Goal: Information Seeking & Learning: Check status

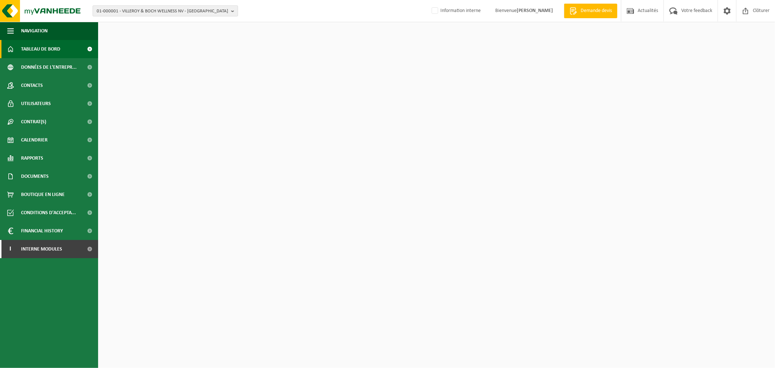
click at [146, 8] on span "01-000001 - VILLEROY & BOCH WELLNESS NV - [GEOGRAPHIC_DATA]" at bounding box center [162, 11] width 131 height 11
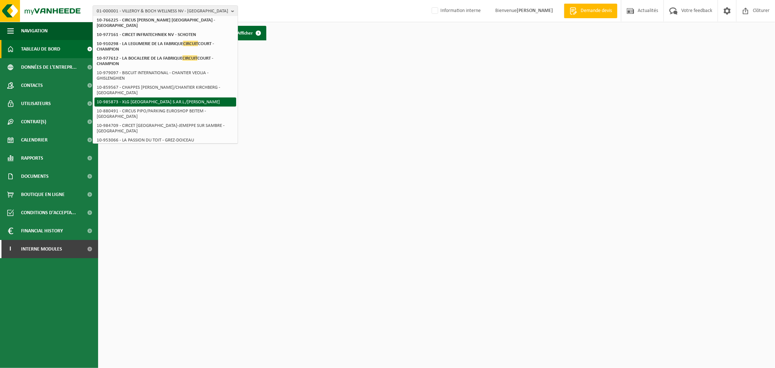
scroll to position [158, 0]
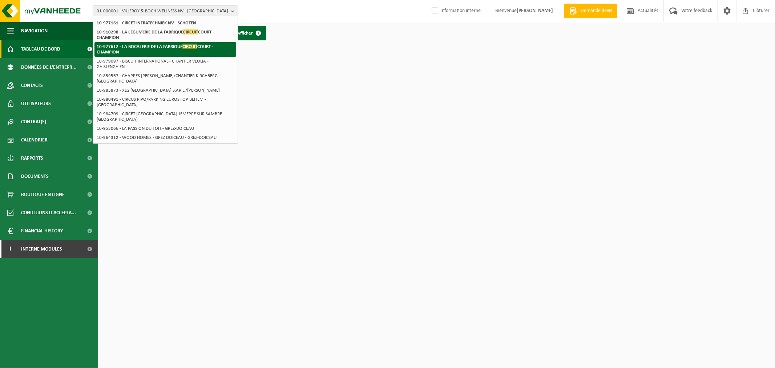
type input "circuit"
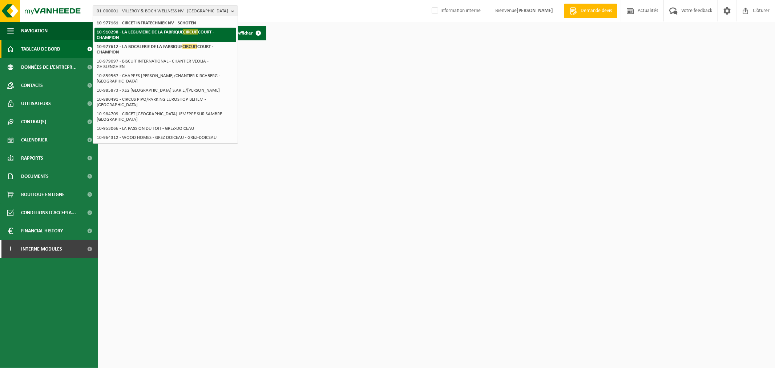
click at [151, 35] on li "10-910298 - LA LEGUMERIE DE LA FABRIQUE CIRCUIT COURT - CHAMPION" at bounding box center [165, 35] width 142 height 15
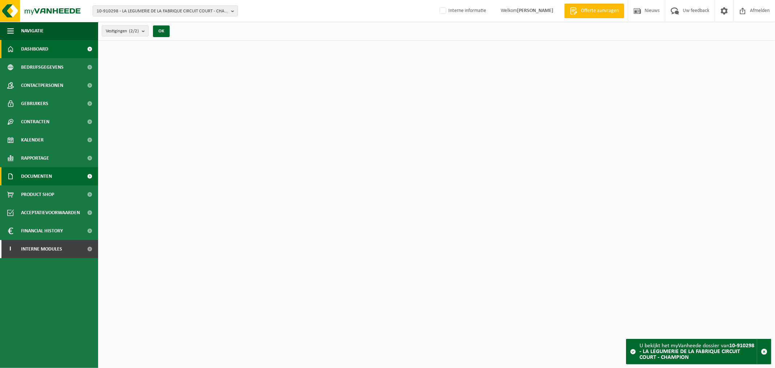
click at [67, 176] on link "Documenten" at bounding box center [49, 176] width 98 height 18
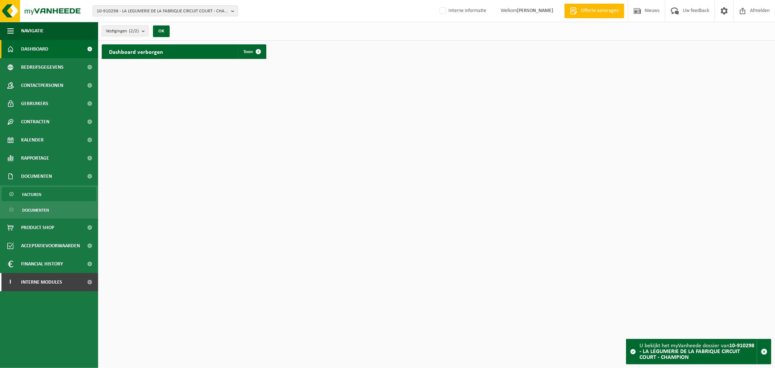
click at [58, 193] on link "Facturen" at bounding box center [49, 194] width 94 height 14
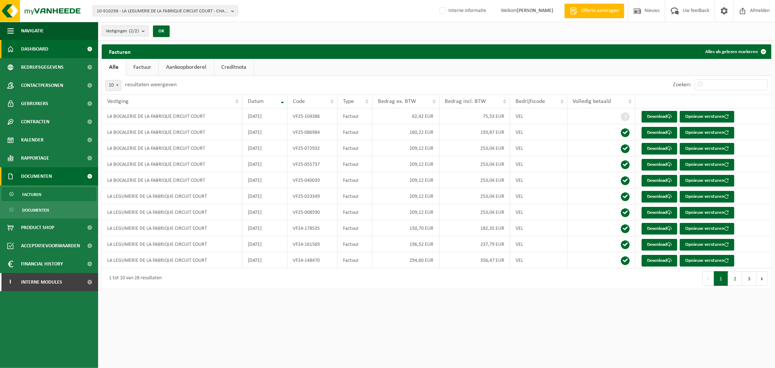
click at [38, 42] on span "Dashboard" at bounding box center [34, 49] width 27 height 18
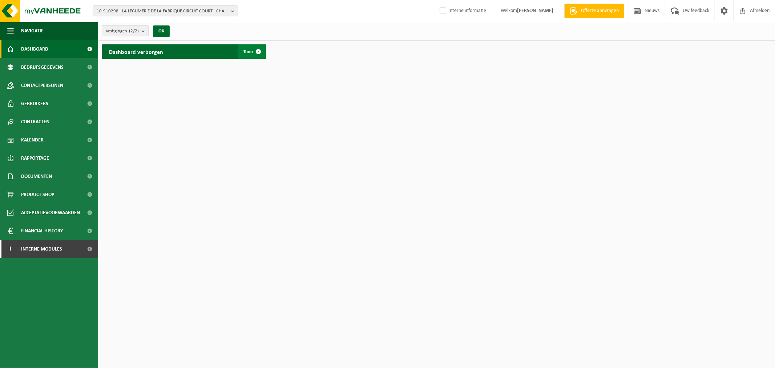
click at [260, 51] on span at bounding box center [258, 51] width 15 height 15
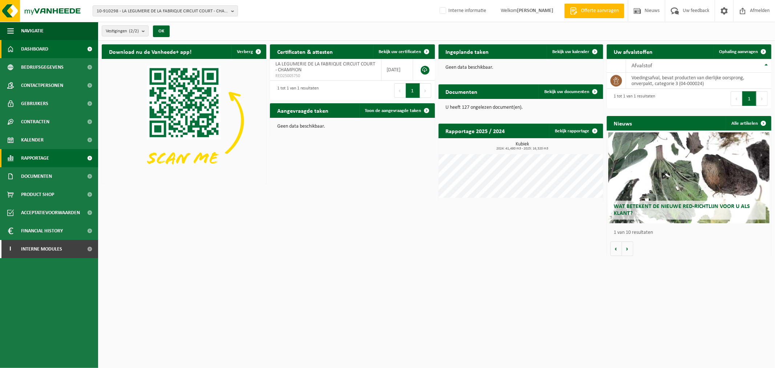
click at [49, 159] on span "Rapportage" at bounding box center [35, 158] width 28 height 18
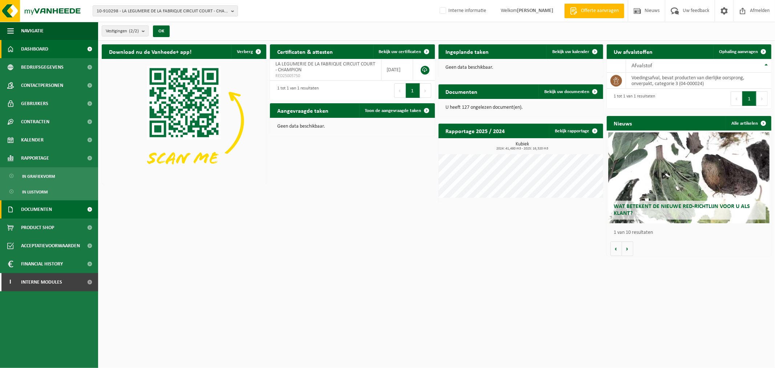
click at [37, 206] on span "Documenten" at bounding box center [36, 209] width 31 height 18
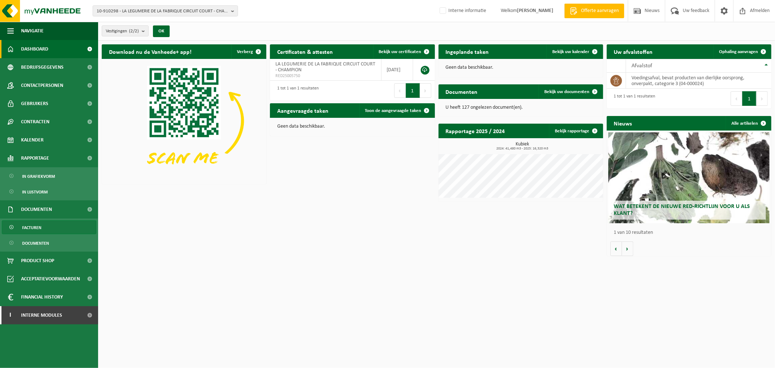
click at [35, 224] on span "Facturen" at bounding box center [31, 227] width 19 height 14
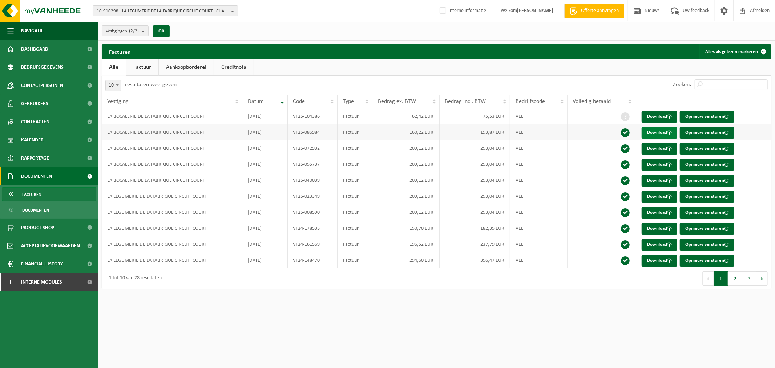
click at [674, 132] on link "Download" at bounding box center [659, 133] width 36 height 12
click at [212, 11] on span "10-910298 - LA LEGUMERIE DE LA FABRIQUE CIRCUIT COURT - CHAMPION" at bounding box center [162, 11] width 131 height 11
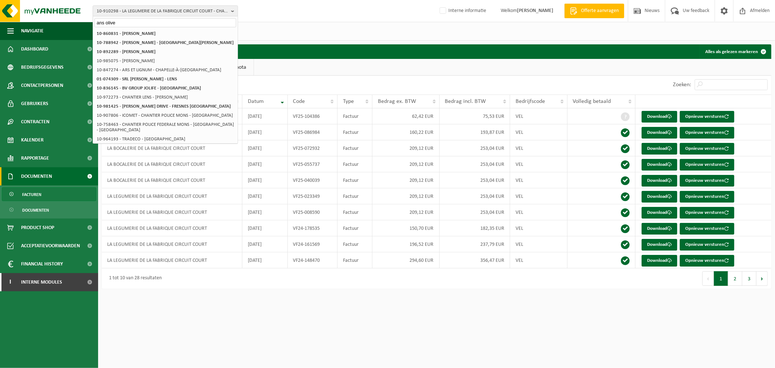
click at [107, 24] on input "ans olive" at bounding box center [165, 22] width 142 height 9
click at [104, 24] on input "ans olive" at bounding box center [165, 22] width 142 height 9
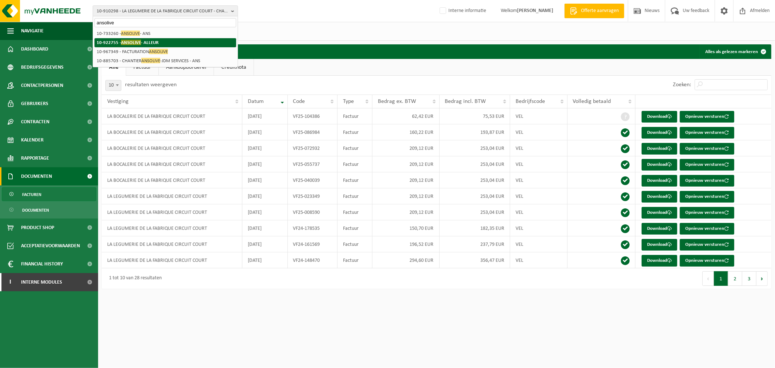
type input "ansolive"
click at [150, 38] on li "10-922755 - ANSOLIVE - ALLEUR" at bounding box center [165, 42] width 142 height 9
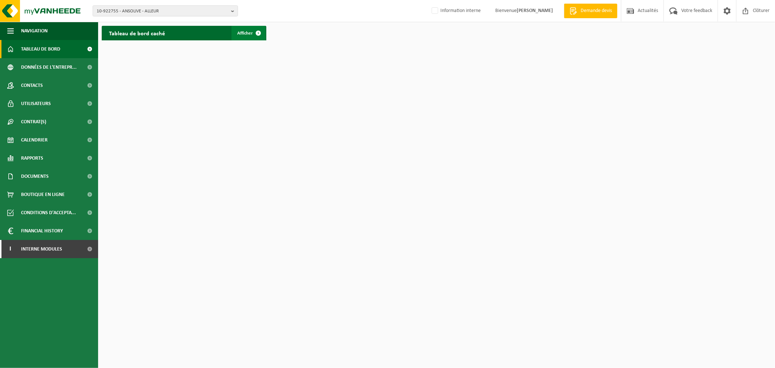
click at [248, 37] on link "Afficher" at bounding box center [248, 33] width 34 height 15
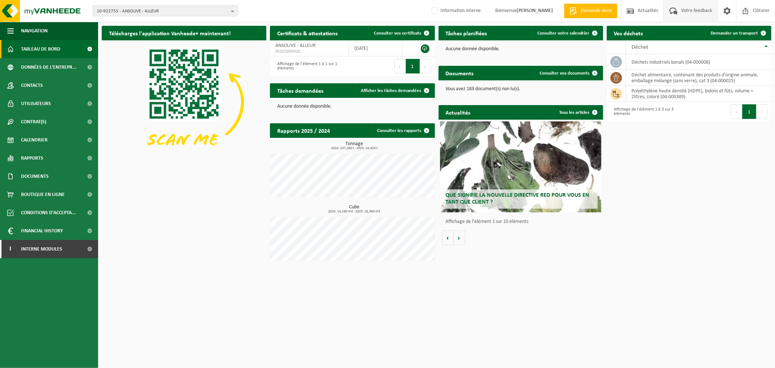
click at [684, 8] on span "Votre feedback" at bounding box center [696, 10] width 34 height 21
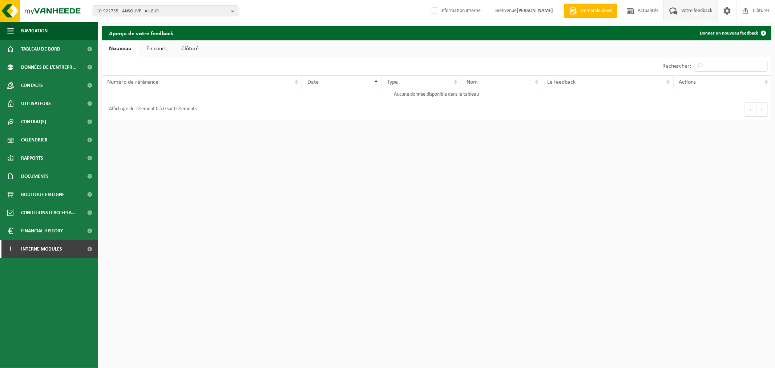
click at [126, 8] on span "10-922755 - ANSOLIVE - ALLEUR" at bounding box center [162, 11] width 131 height 11
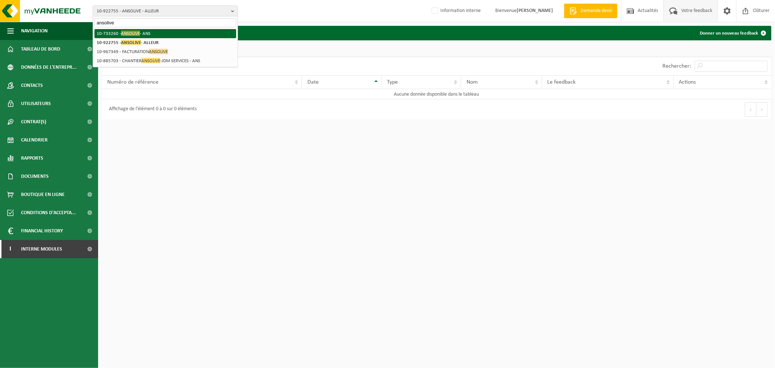
type input "ansolive"
click at [136, 31] on span "ANSOLIVE" at bounding box center [130, 33] width 19 height 5
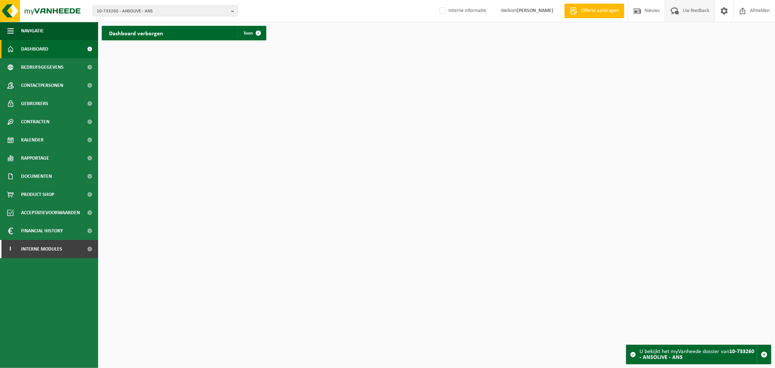
click at [691, 8] on span "Uw feedback" at bounding box center [696, 10] width 30 height 21
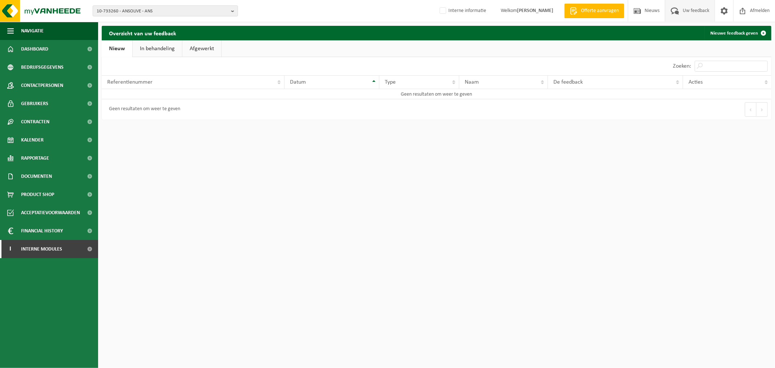
click at [150, 44] on link "In behandeling" at bounding box center [157, 48] width 49 height 17
click at [201, 49] on link "Afgewerkt" at bounding box center [202, 48] width 39 height 17
click at [110, 48] on link "Nieuw" at bounding box center [116, 48] width 29 height 17
click at [146, 13] on span "10-733260 - ANSOLIVE - ANS" at bounding box center [162, 11] width 131 height 11
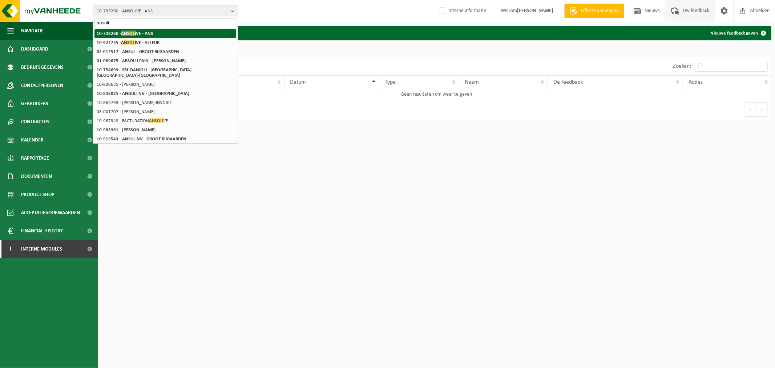
type input "ansoli"
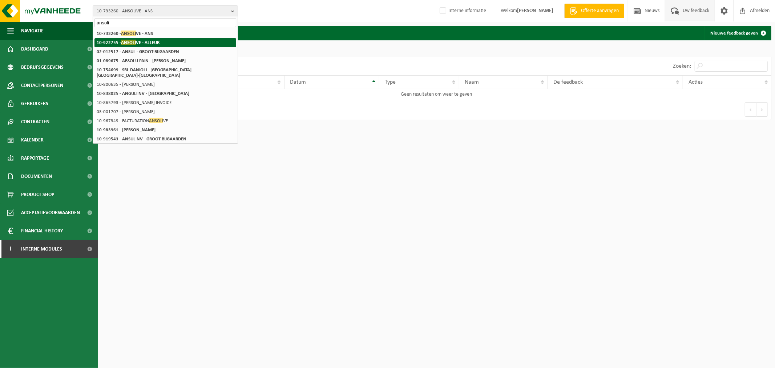
click at [150, 44] on strong "10-922755 - ANSOLI VE - ALLEUR" at bounding box center [128, 42] width 63 height 5
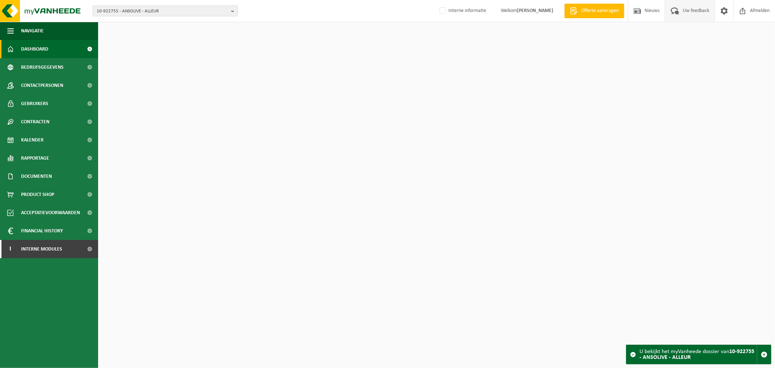
click at [699, 10] on span "Uw feedback" at bounding box center [696, 10] width 30 height 21
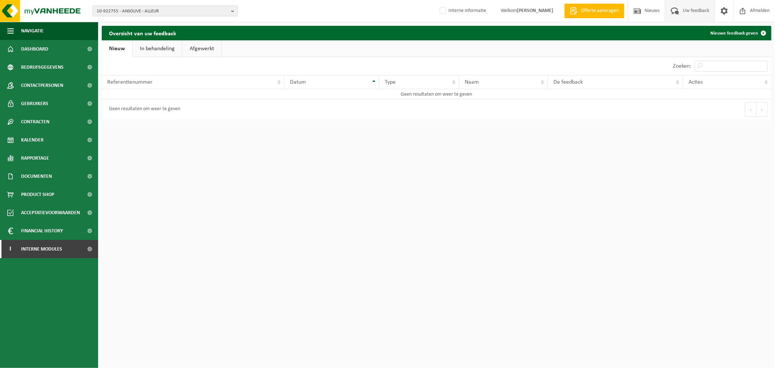
click at [139, 50] on link "In behandeling" at bounding box center [157, 48] width 49 height 17
click at [216, 50] on link "Afgewerkt" at bounding box center [202, 48] width 39 height 17
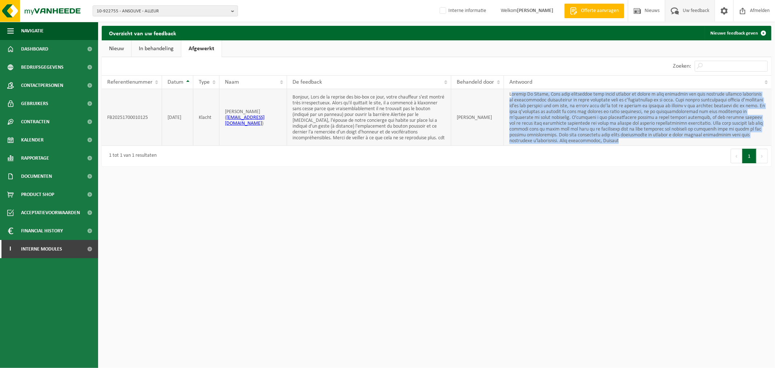
drag, startPoint x: 672, startPoint y: 142, endPoint x: 513, endPoint y: 92, distance: 166.8
click at [513, 92] on td at bounding box center [637, 117] width 267 height 57
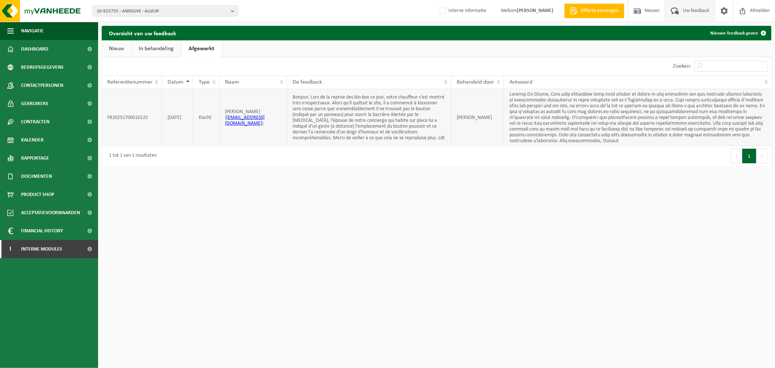
click at [491, 106] on td "[PERSON_NAME]" at bounding box center [477, 117] width 53 height 57
click at [369, 116] on td "Bonjour, Lors de la reprise des bio-box ce jour, votre chauffeur s'est montré t…" at bounding box center [369, 117] width 164 height 57
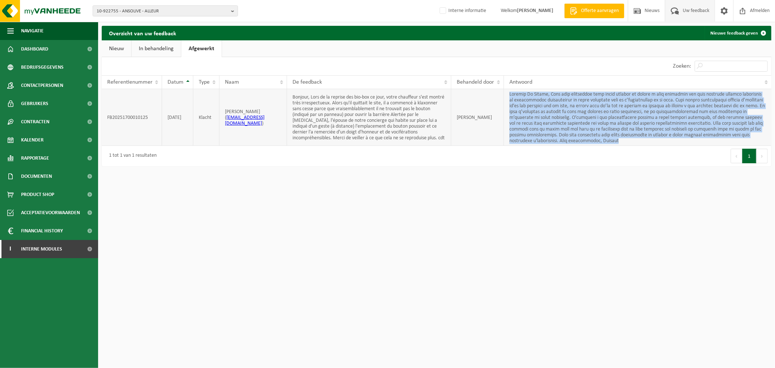
drag, startPoint x: 675, startPoint y: 140, endPoint x: 510, endPoint y: 91, distance: 172.7
click at [510, 91] on td at bounding box center [637, 117] width 267 height 57
click at [516, 96] on td at bounding box center [637, 117] width 267 height 57
drag, startPoint x: 509, startPoint y: 94, endPoint x: 675, endPoint y: 141, distance: 172.3
click at [675, 141] on td at bounding box center [637, 117] width 267 height 57
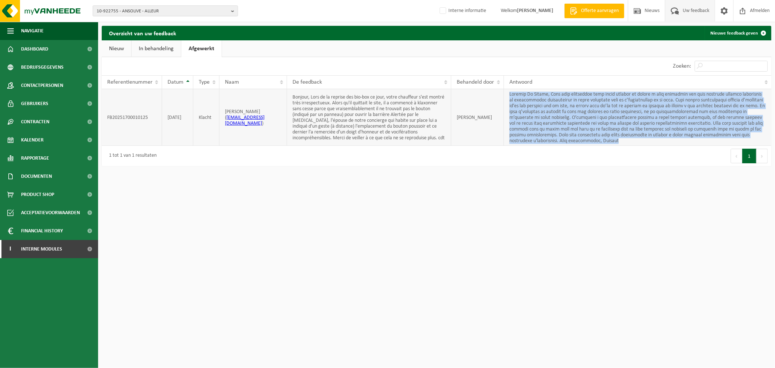
click at [675, 141] on td at bounding box center [637, 117] width 267 height 57
